Goal: Task Accomplishment & Management: Manage account settings

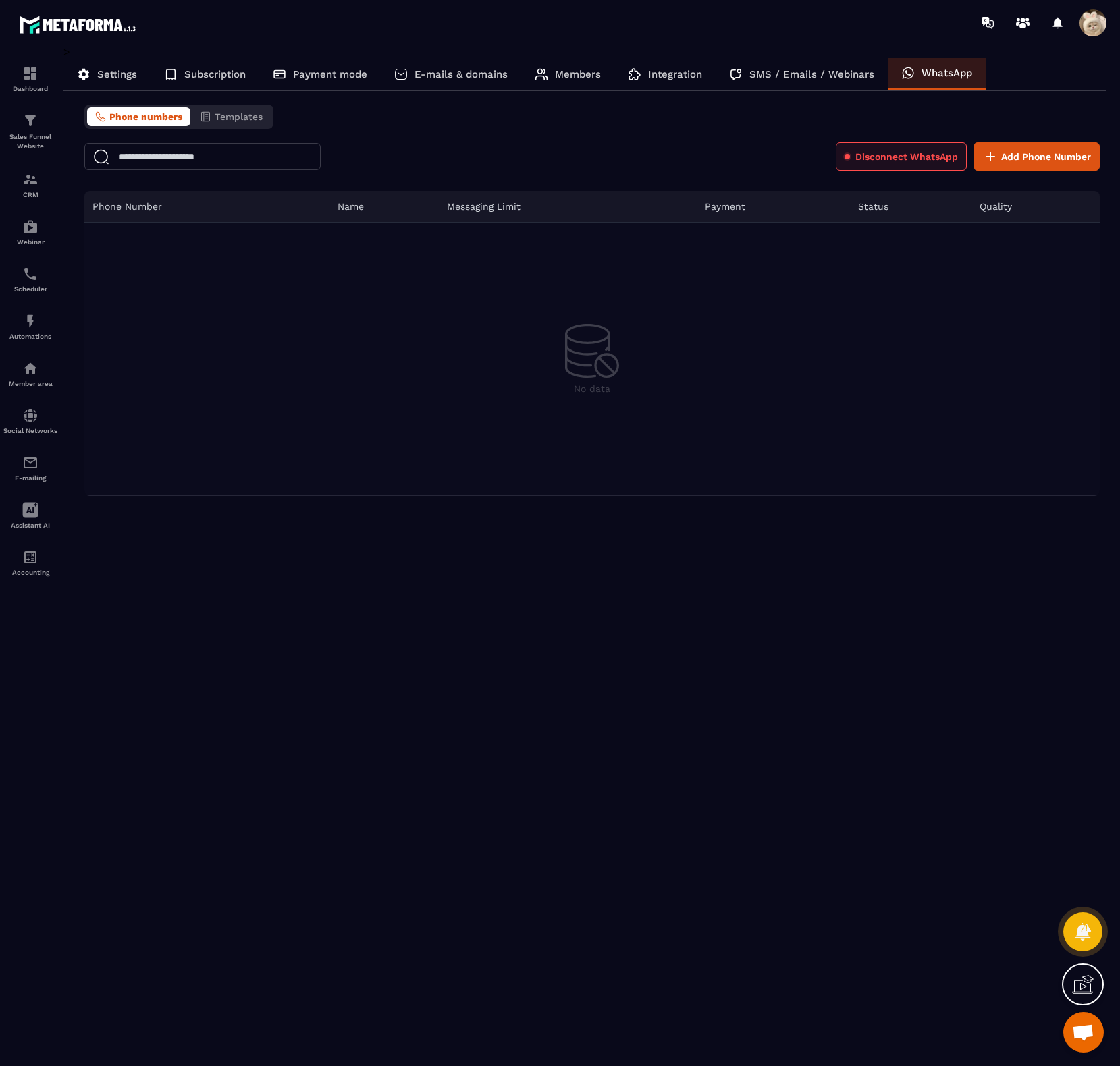
click at [874, 161] on span "Disconnect WhatsApp" at bounding box center [906, 157] width 103 height 13
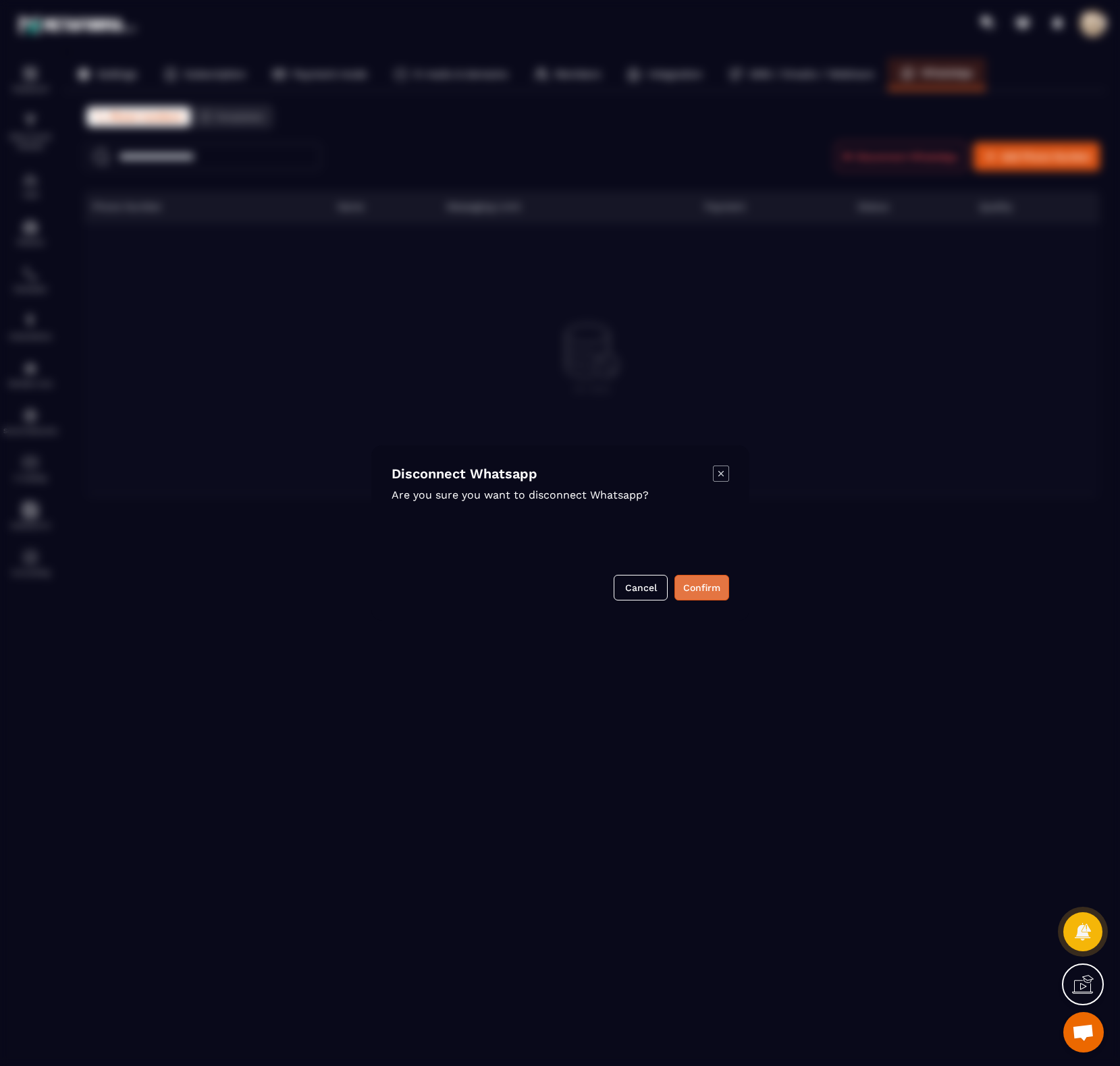
click at [718, 584] on button "Confirm" at bounding box center [701, 588] width 55 height 26
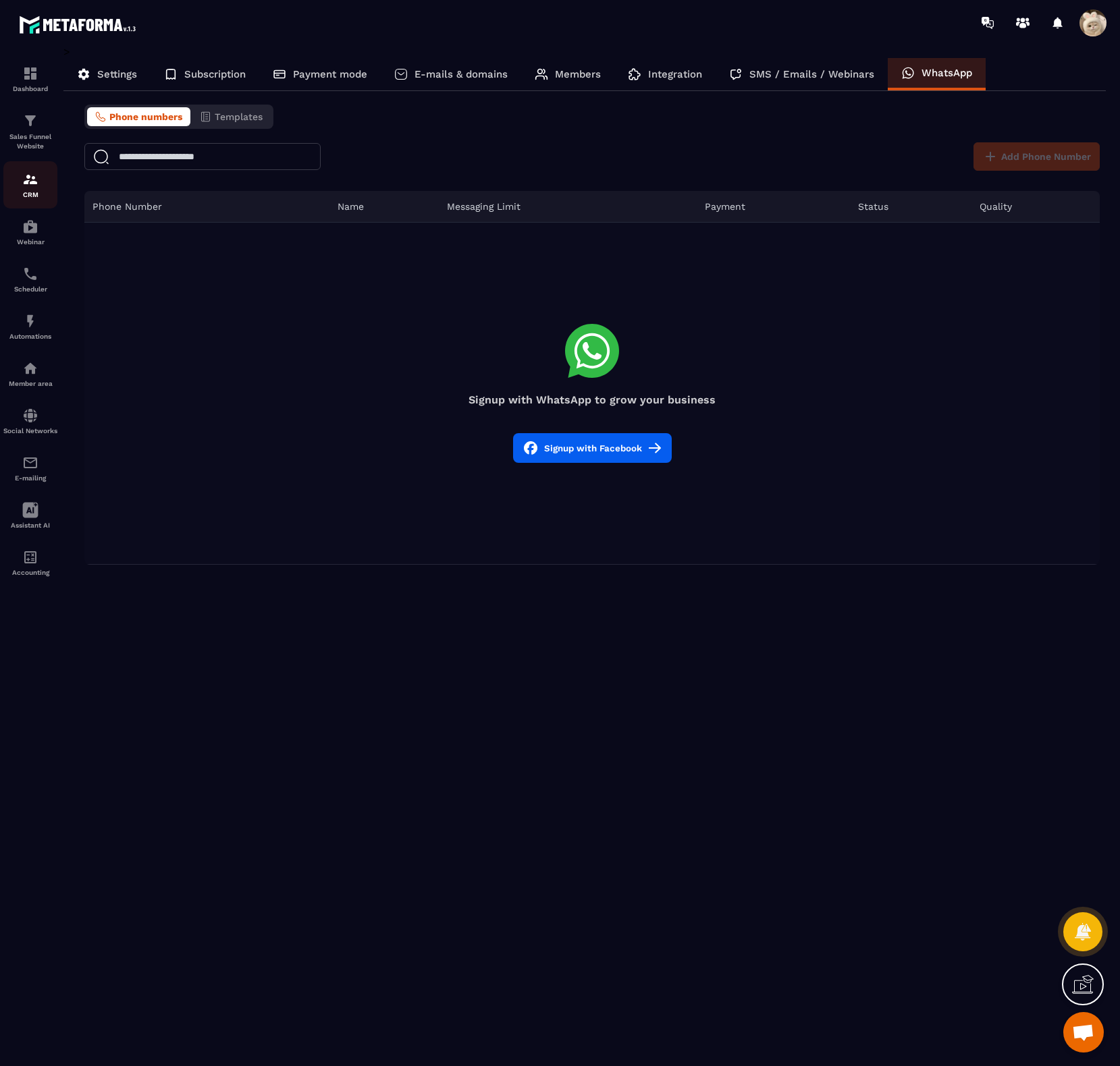
click at [34, 195] on p "CRM" at bounding box center [31, 195] width 54 height 8
